Goal: Find specific page/section: Find specific page/section

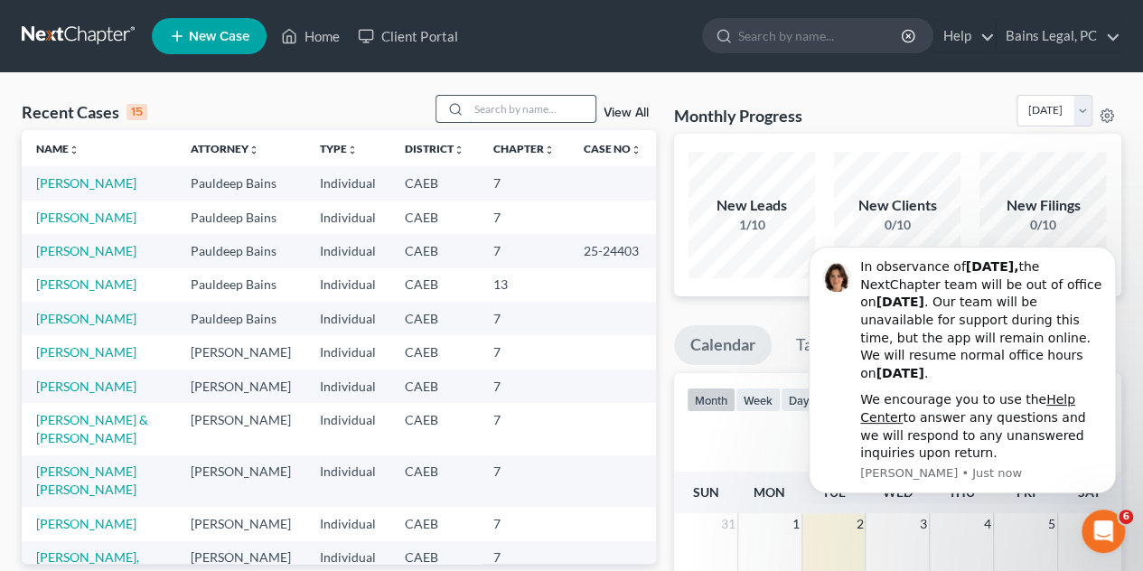
click at [529, 117] on input "search" at bounding box center [532, 109] width 126 height 26
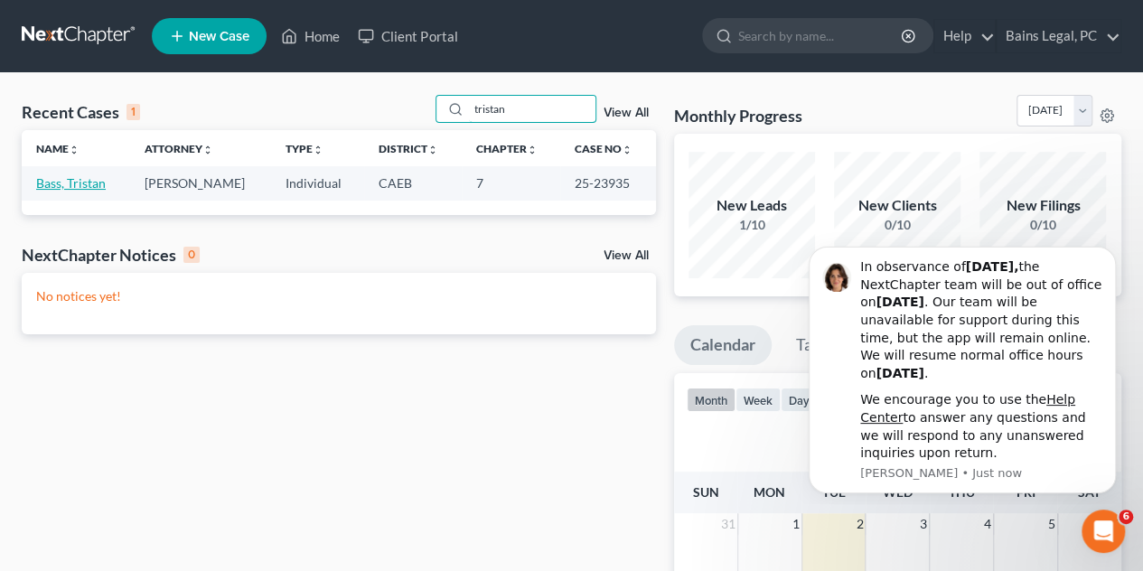
type input "tristan"
click at [84, 183] on link "Bass, Tristan" at bounding box center [71, 182] width 70 height 15
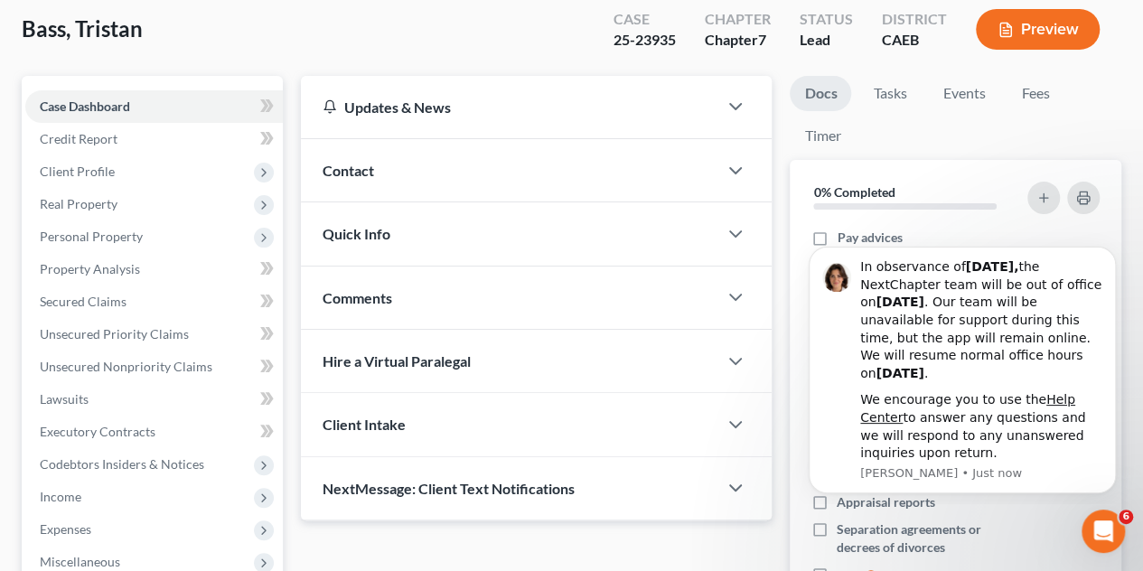
scroll to position [181, 0]
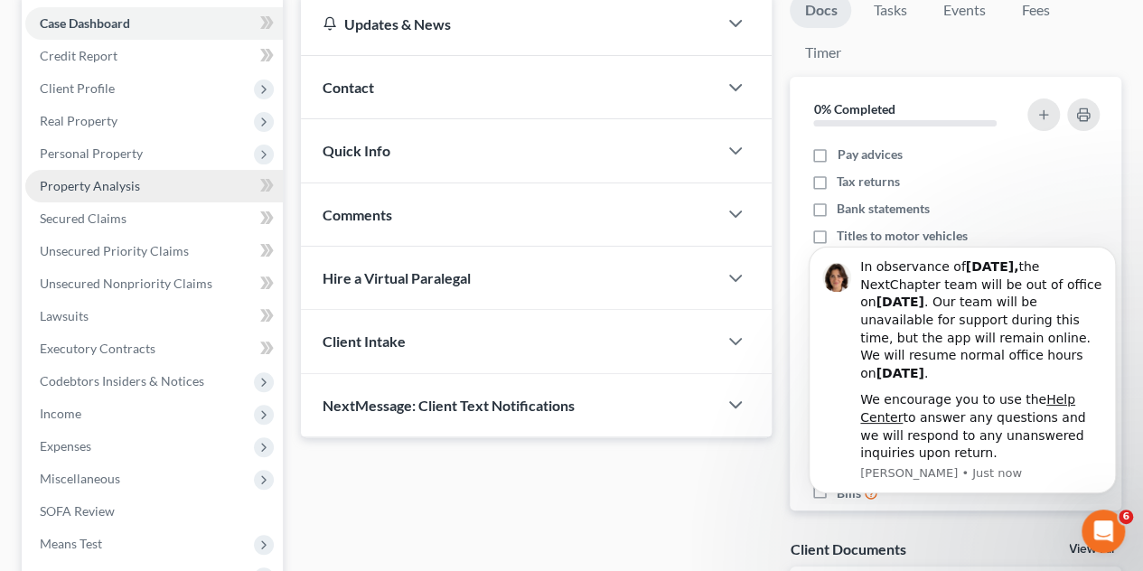
click at [79, 179] on span "Property Analysis" at bounding box center [90, 185] width 100 height 15
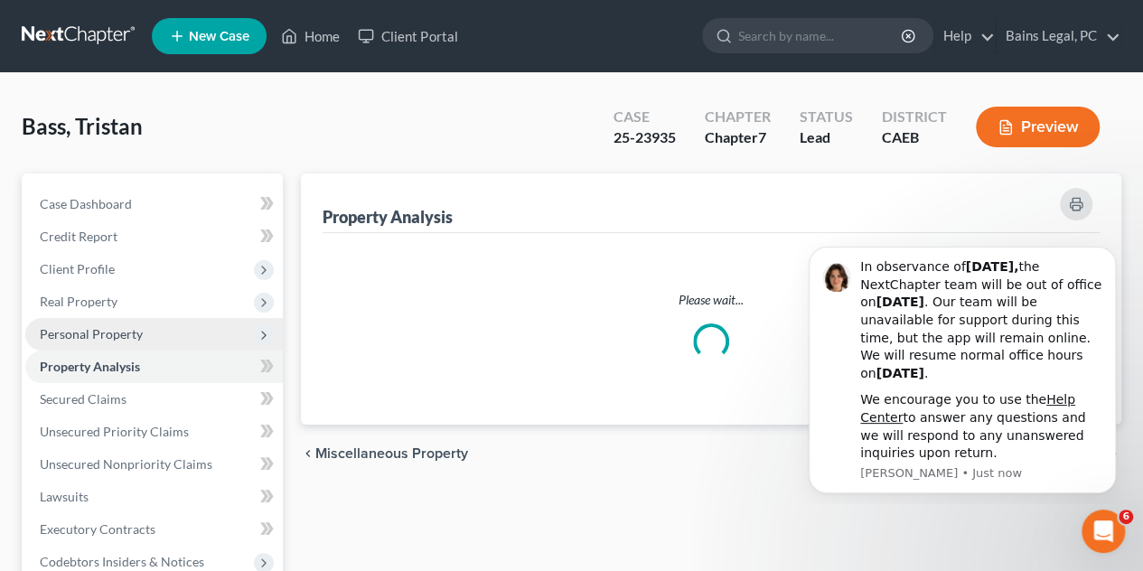
click at [121, 333] on span "Personal Property" at bounding box center [91, 333] width 103 height 15
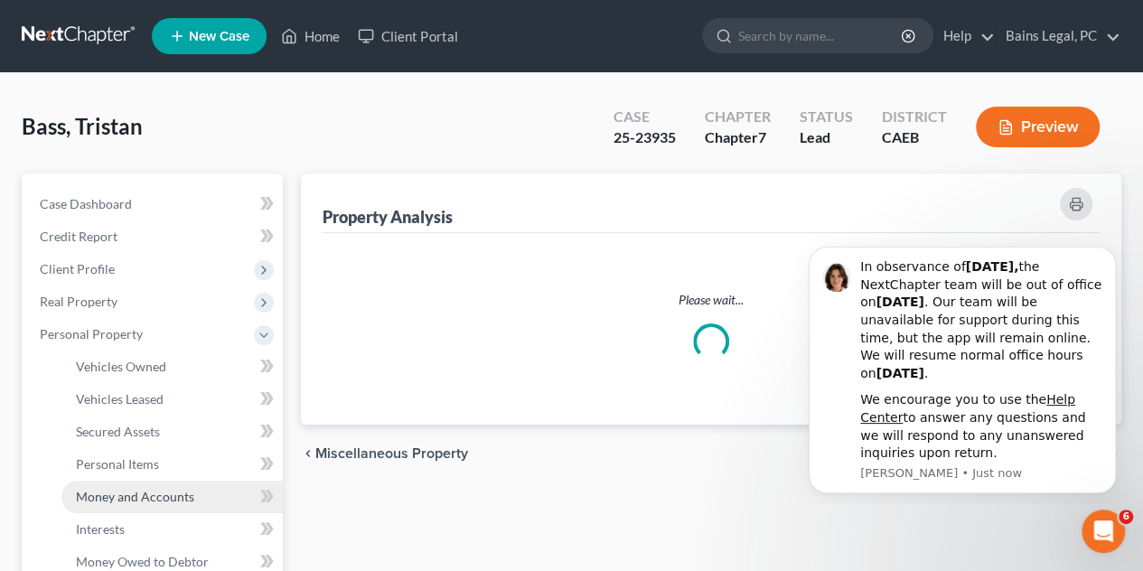
click at [150, 494] on span "Money and Accounts" at bounding box center [135, 496] width 118 height 15
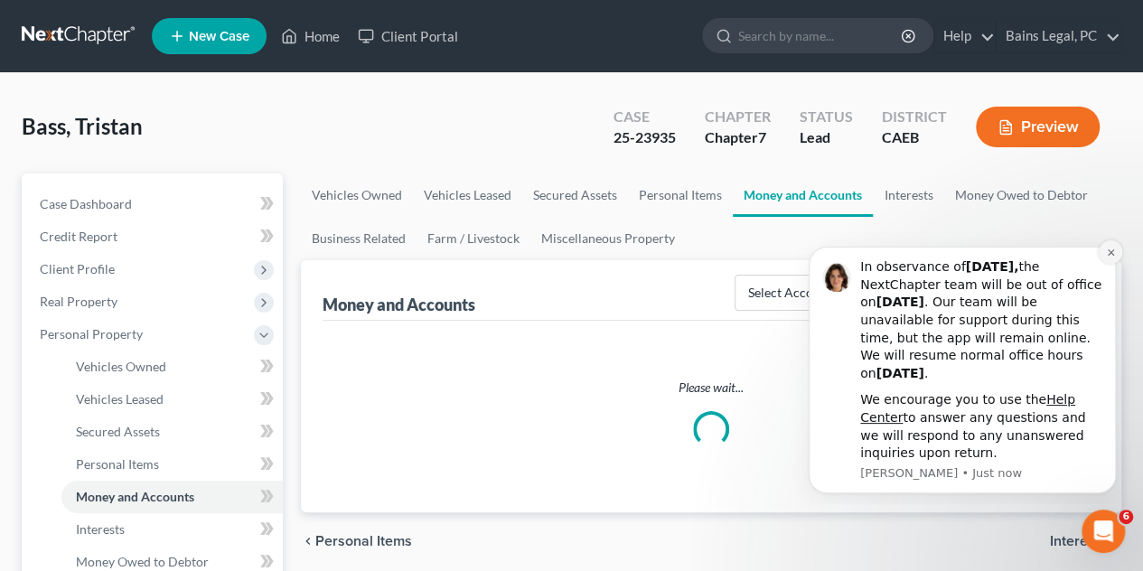
click at [1112, 252] on icon "Dismiss notification" at bounding box center [1111, 253] width 10 height 10
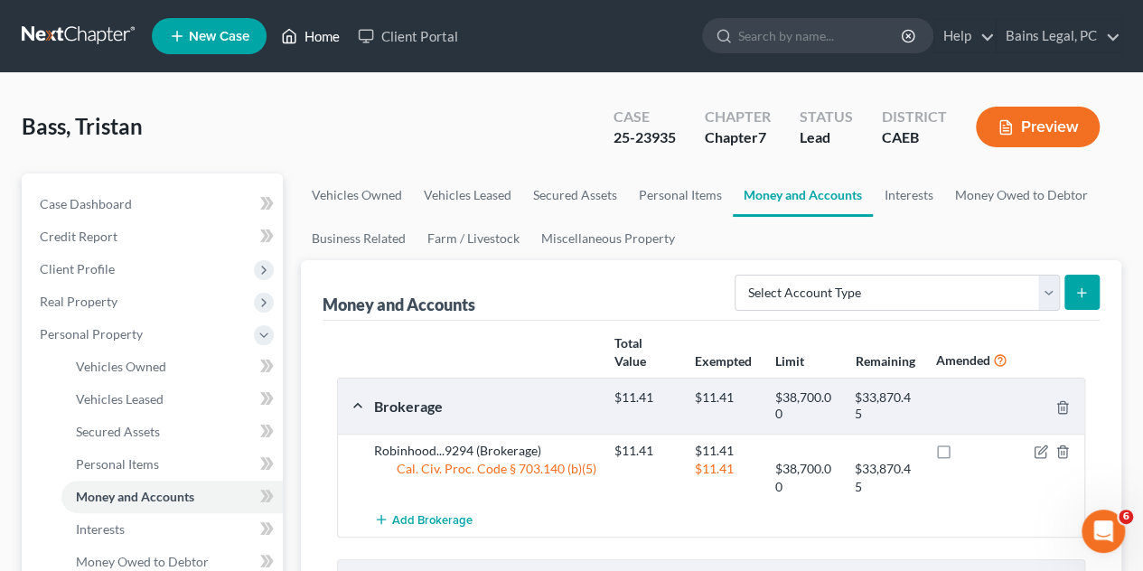
click at [323, 34] on link "Home" at bounding box center [310, 36] width 77 height 33
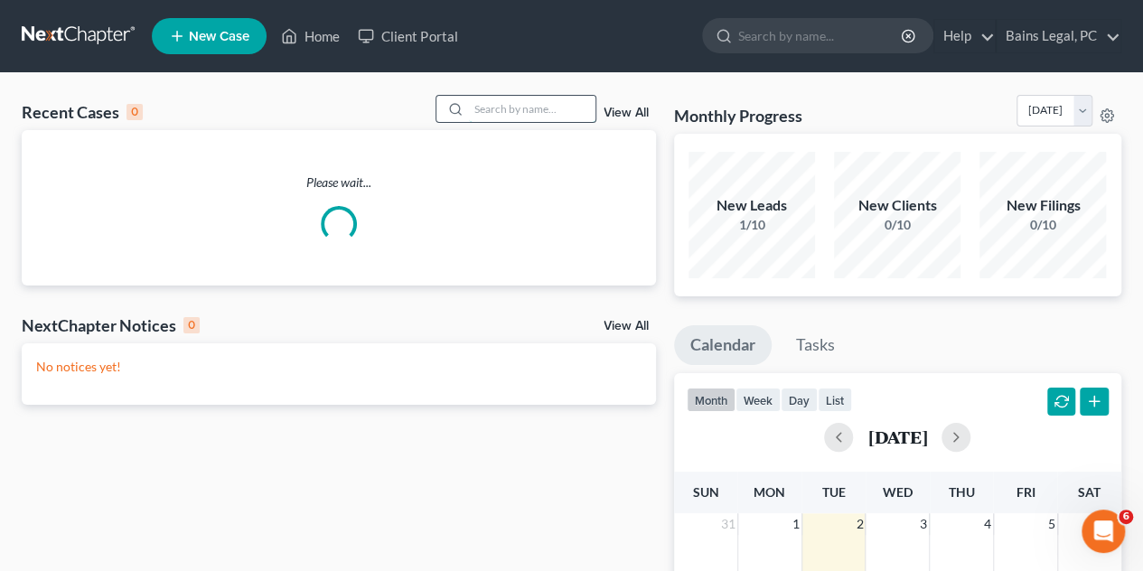
click at [569, 117] on input "search" at bounding box center [532, 109] width 126 height 26
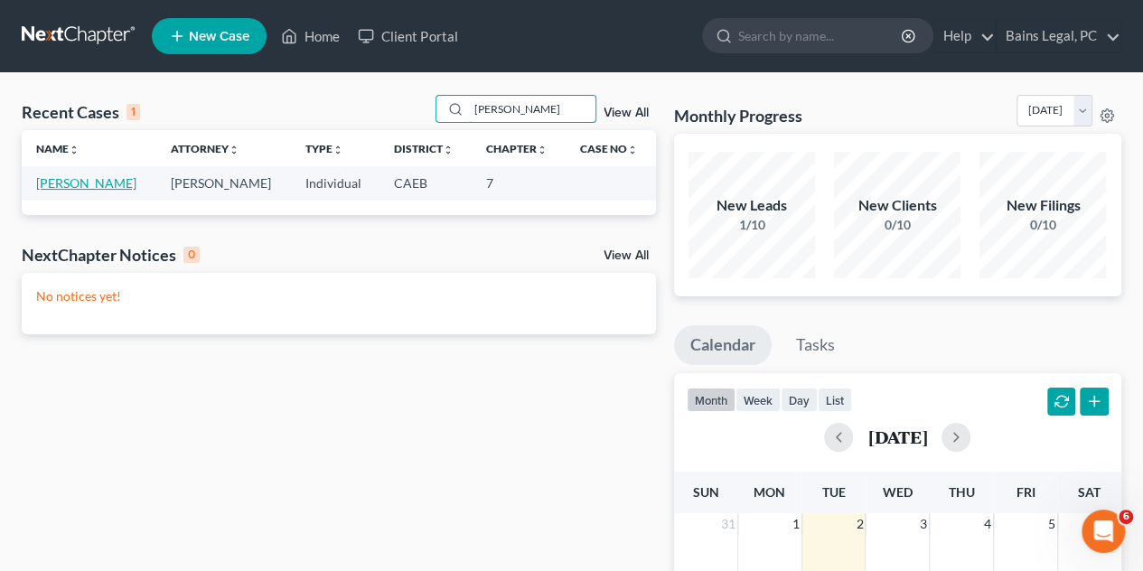
type input "[PERSON_NAME]"
click at [65, 187] on link "[PERSON_NAME]" at bounding box center [86, 182] width 100 height 15
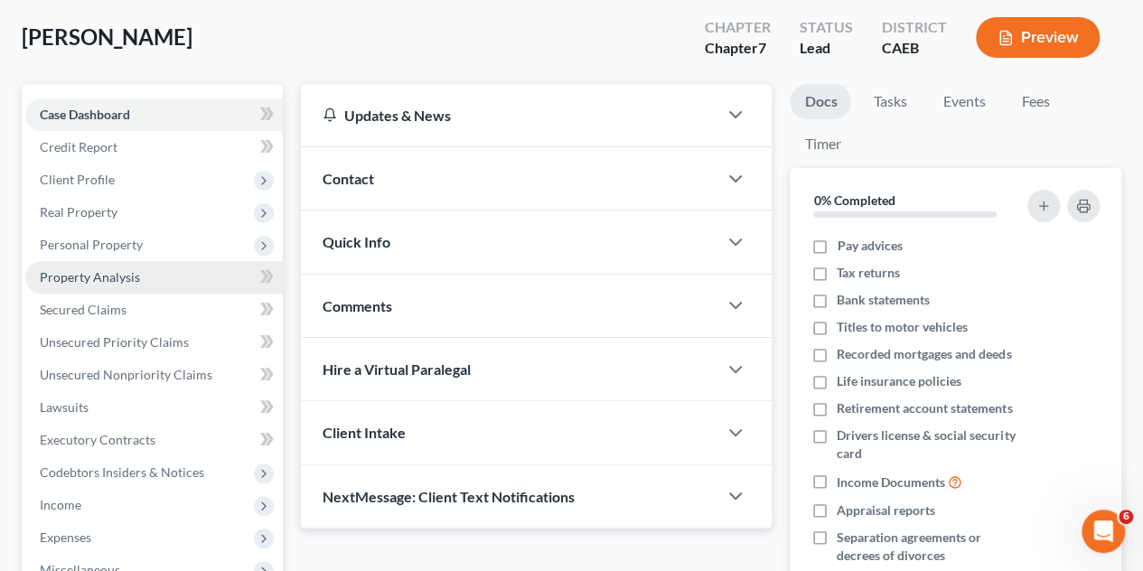
scroll to position [90, 0]
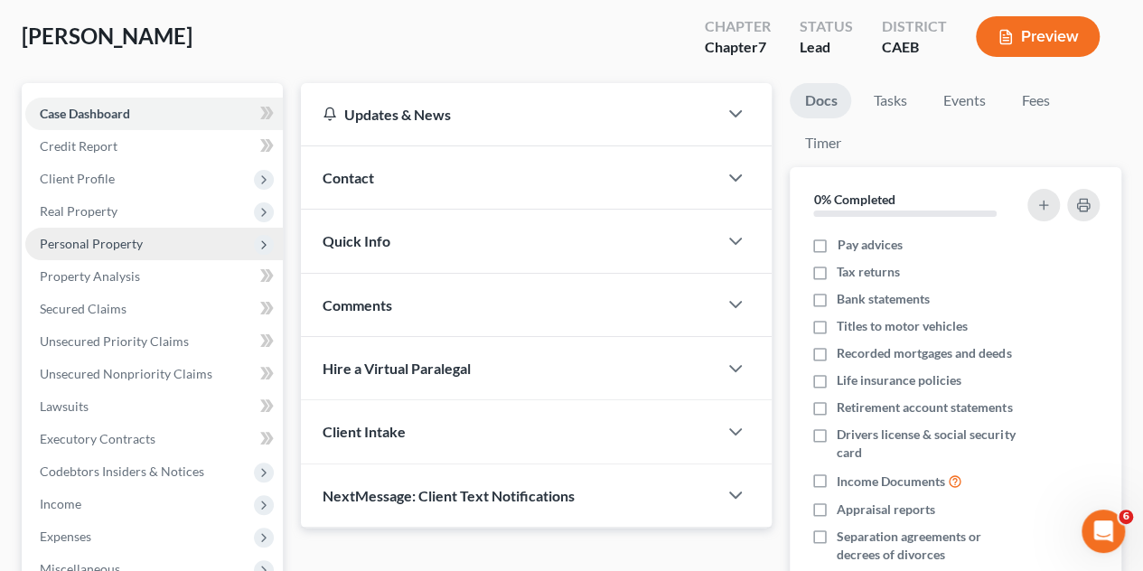
click at [81, 243] on span "Personal Property" at bounding box center [91, 243] width 103 height 15
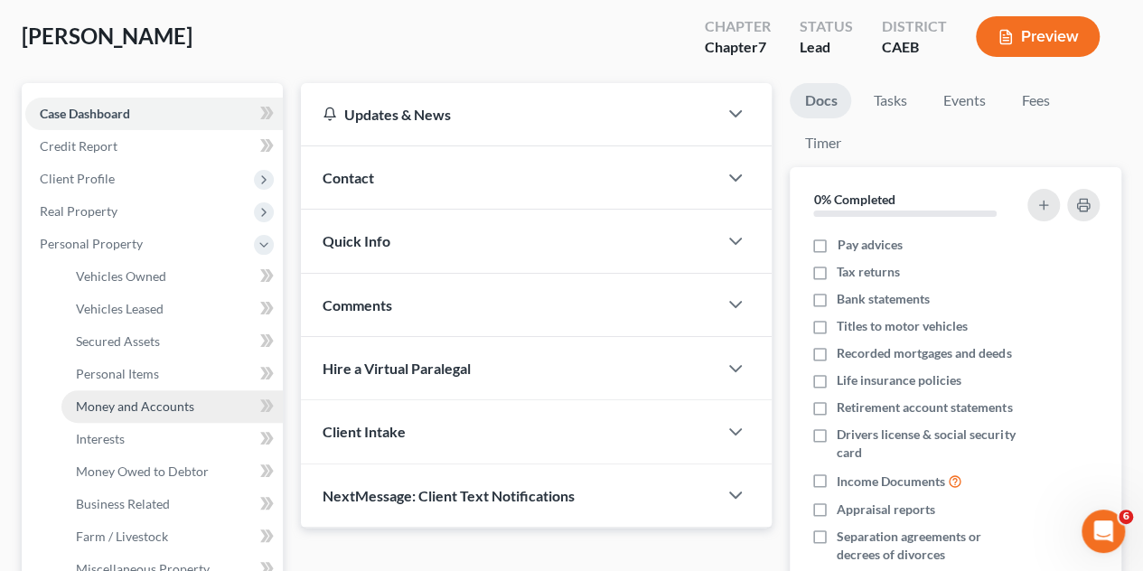
click at [162, 408] on span "Money and Accounts" at bounding box center [135, 405] width 118 height 15
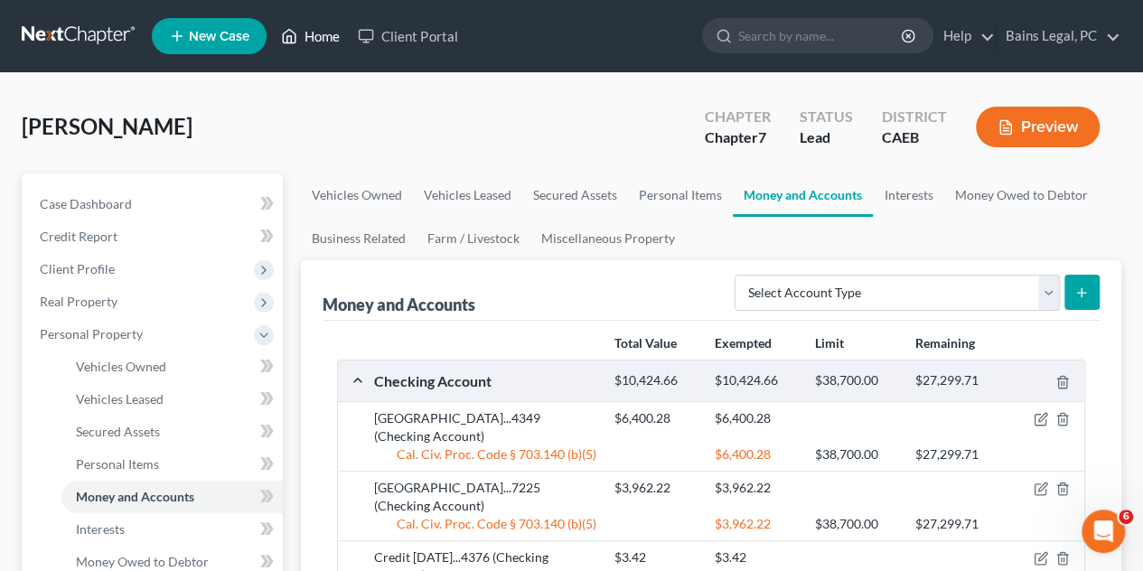
click at [316, 35] on link "Home" at bounding box center [310, 36] width 77 height 33
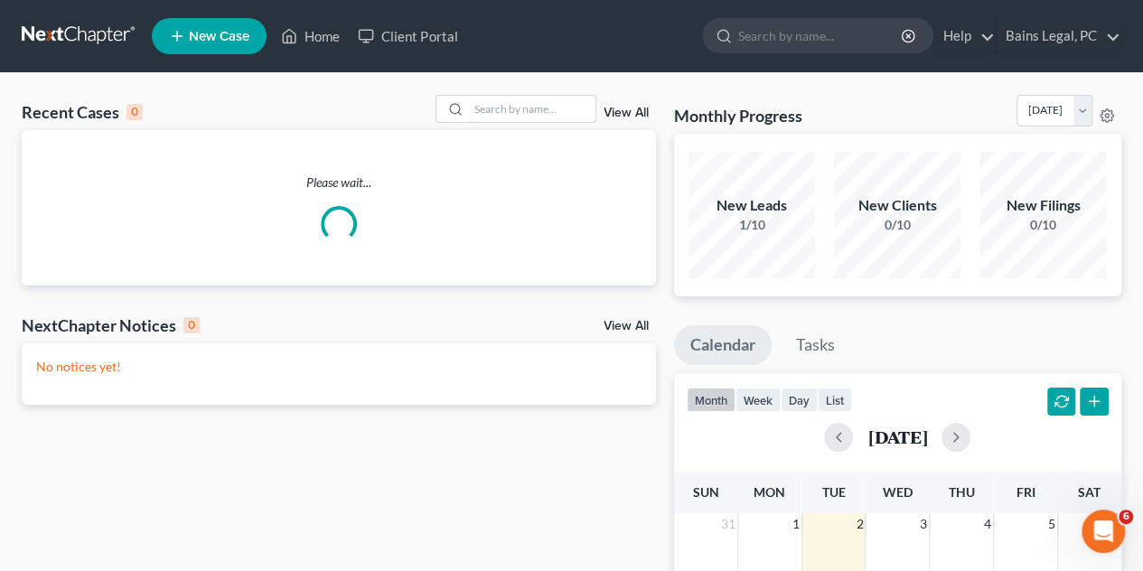
click at [519, 95] on div at bounding box center [516, 109] width 161 height 28
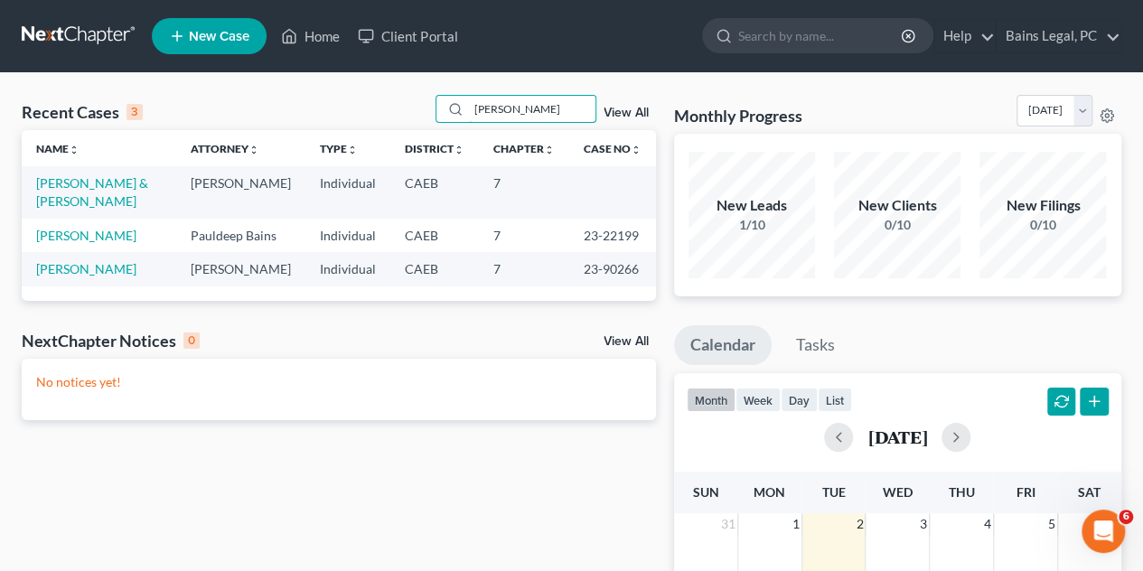
type input "[PERSON_NAME]"
click at [69, 190] on link "[PERSON_NAME] & [PERSON_NAME]" at bounding box center [92, 191] width 112 height 33
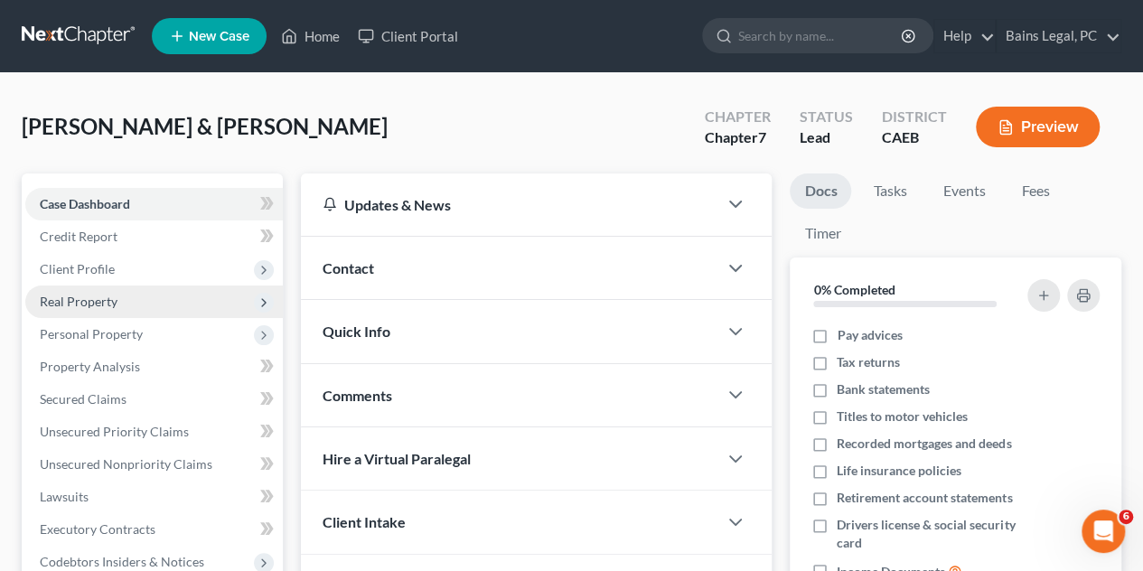
click at [94, 305] on span "Real Property" at bounding box center [79, 301] width 78 height 15
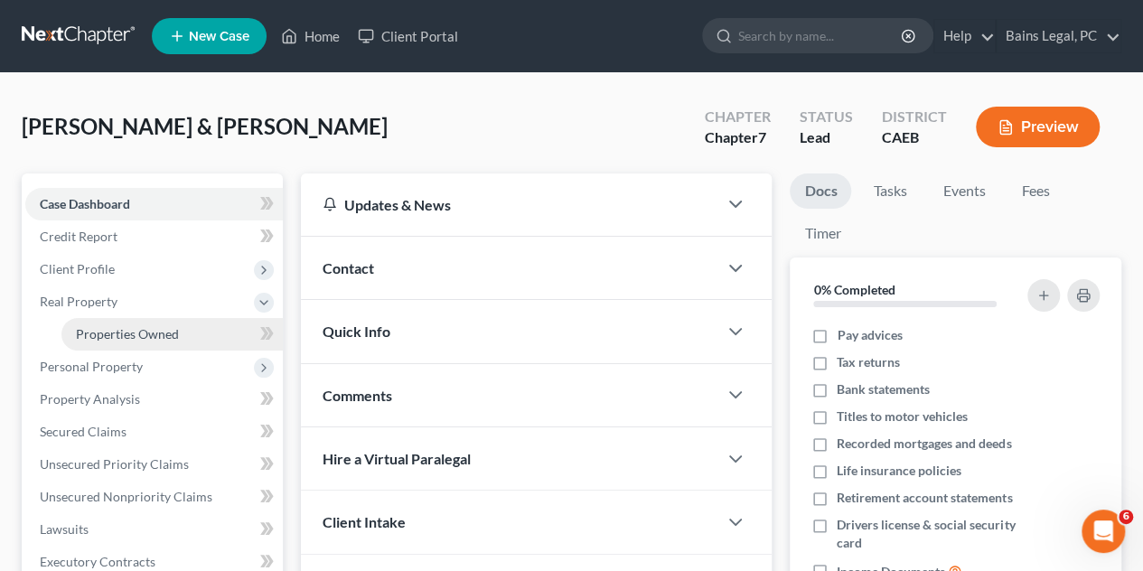
click at [137, 344] on link "Properties Owned" at bounding box center [171, 334] width 221 height 33
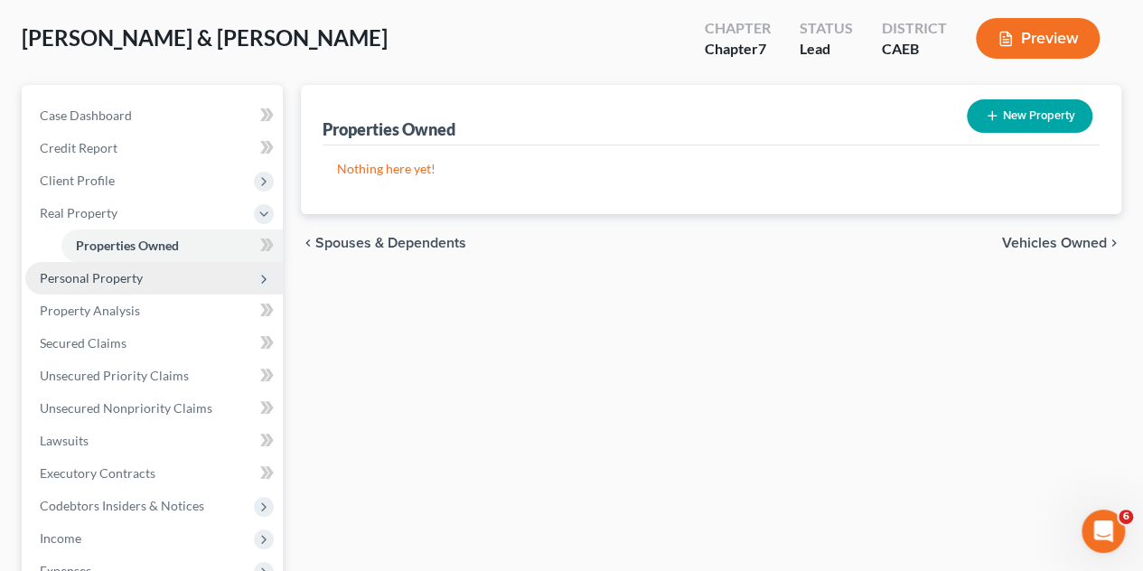
scroll to position [90, 0]
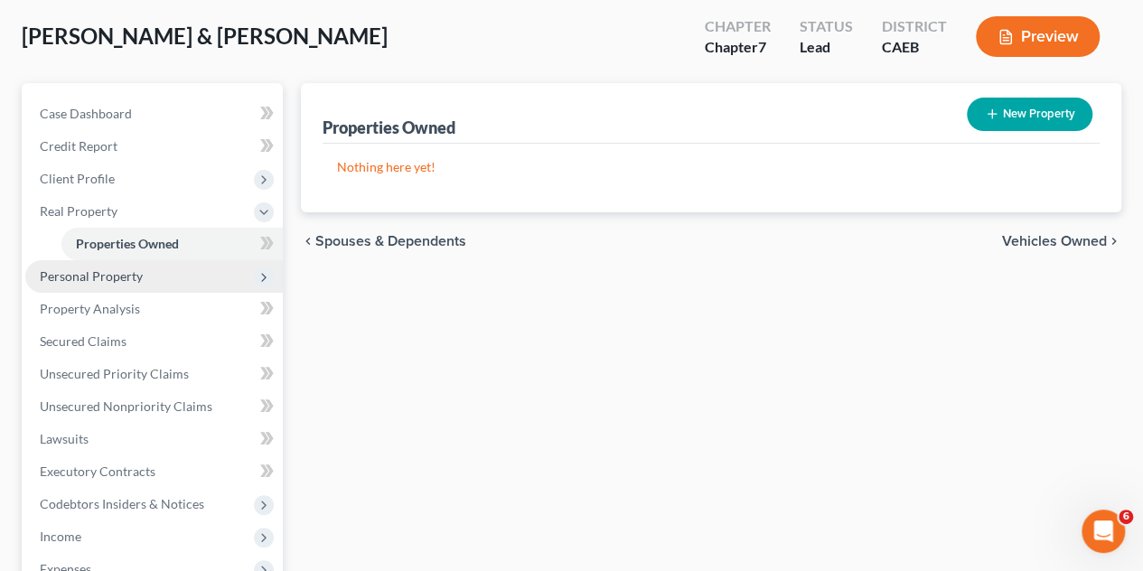
click at [110, 284] on span "Personal Property" at bounding box center [154, 276] width 258 height 33
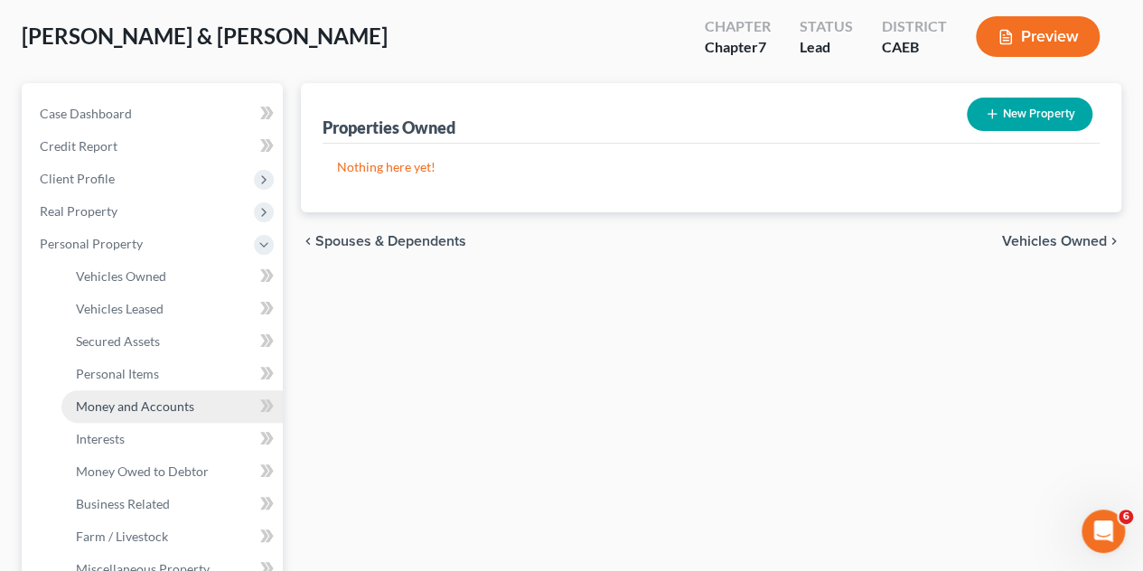
click at [153, 411] on span "Money and Accounts" at bounding box center [135, 405] width 118 height 15
